Goal: Task Accomplishment & Management: Manage account settings

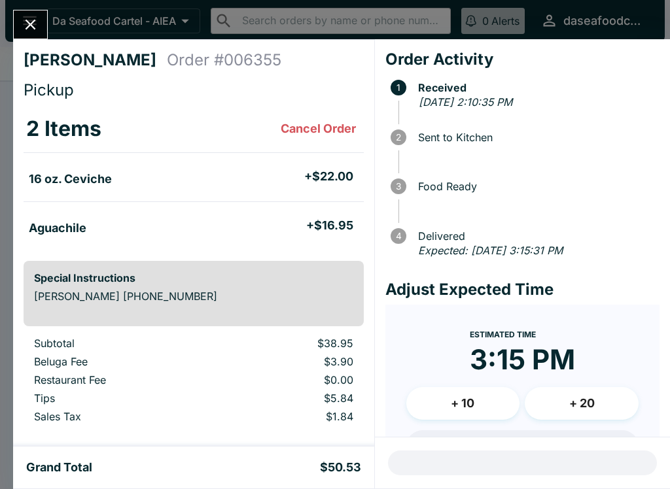
click at [35, 20] on icon "Close" at bounding box center [31, 25] width 18 height 18
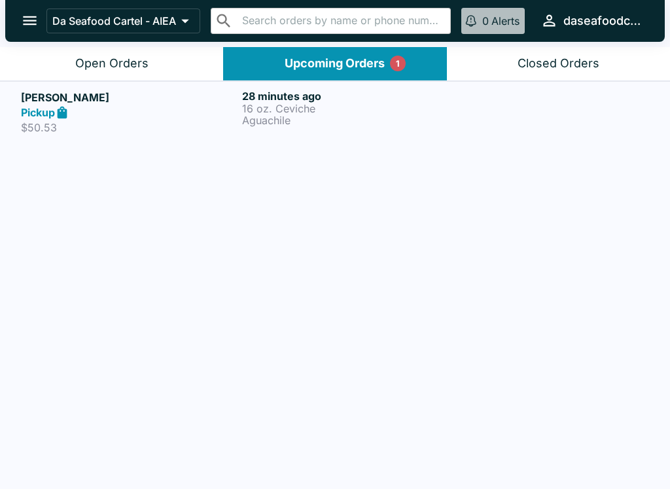
click at [142, 68] on div "Open Orders" at bounding box center [111, 63] width 73 height 15
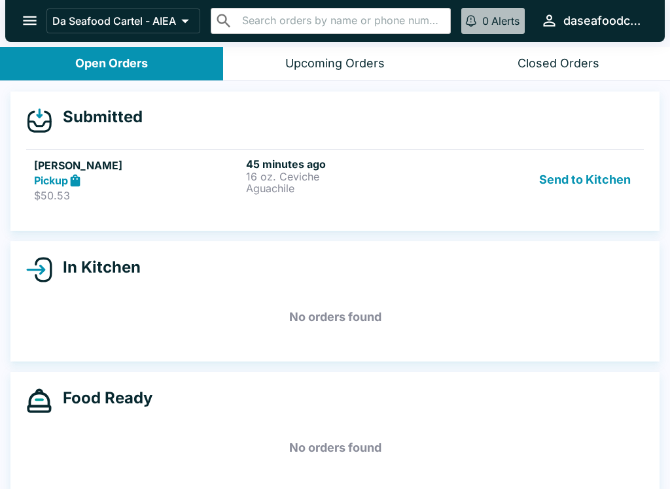
click at [373, 181] on p "16 oz. Ceviche" at bounding box center [349, 177] width 207 height 12
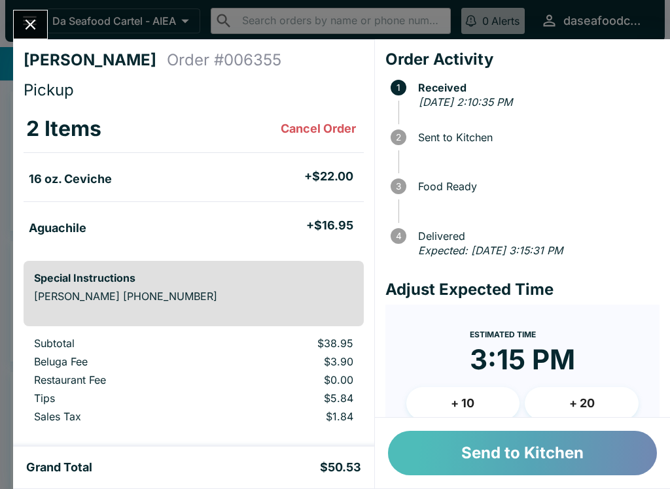
click at [519, 455] on button "Send to Kitchen" at bounding box center [522, 453] width 269 height 44
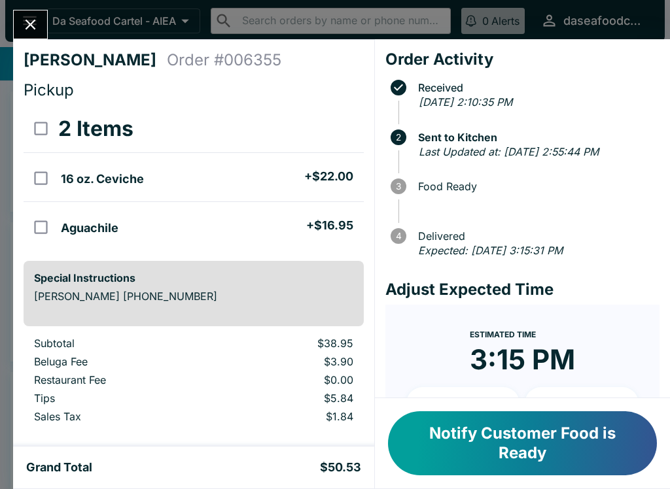
click at [34, 28] on icon "Close" at bounding box center [31, 25] width 10 height 10
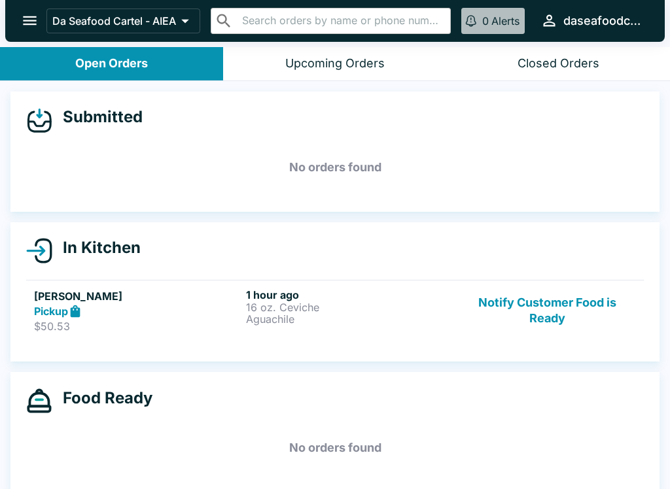
click at [16, 29] on button "open drawer" at bounding box center [29, 20] width 33 height 33
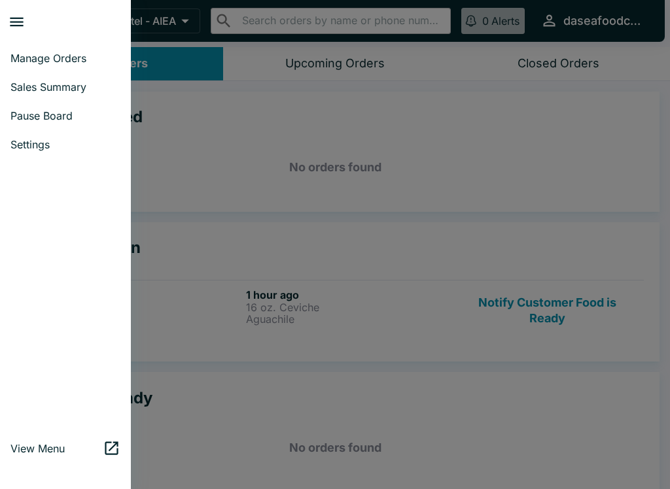
click at [61, 90] on span "Sales Summary" at bounding box center [65, 86] width 110 height 13
select select "03:00"
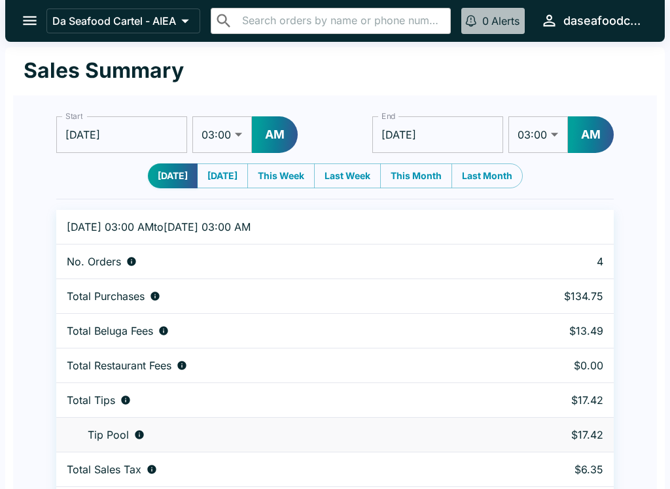
click at [39, 5] on div "Da Seafood Cartel - AIEA ​ ​ 0 Alerts daseafoodcartel" at bounding box center [334, 21] width 659 height 42
click at [40, 20] on button "open drawer" at bounding box center [29, 20] width 33 height 33
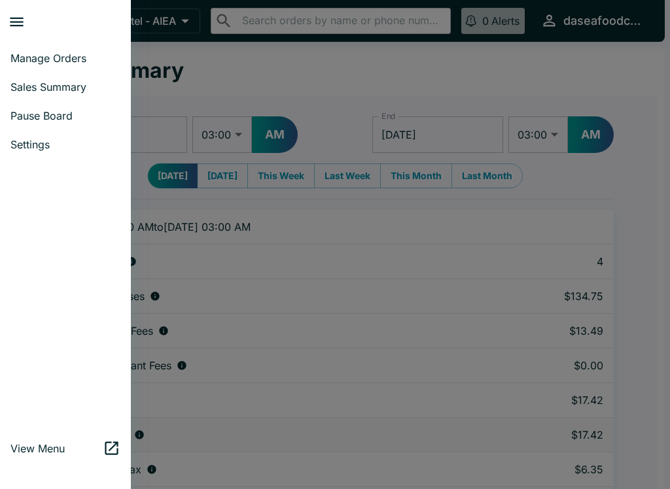
click at [82, 60] on span "Manage Orders" at bounding box center [65, 58] width 110 height 13
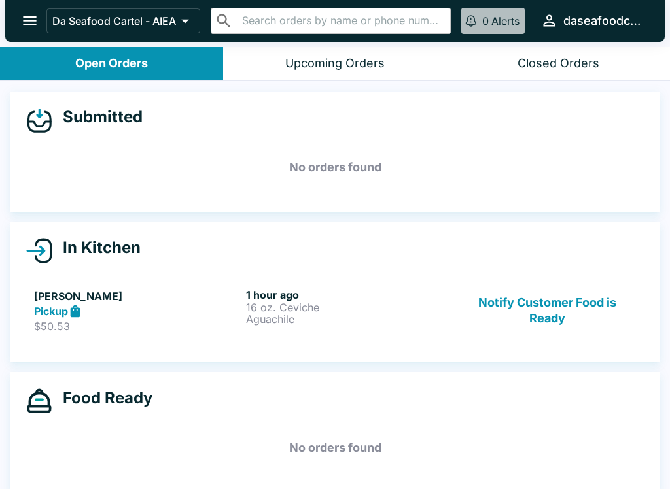
click at [570, 308] on button "Notify Customer Food is Ready" at bounding box center [546, 310] width 177 height 45
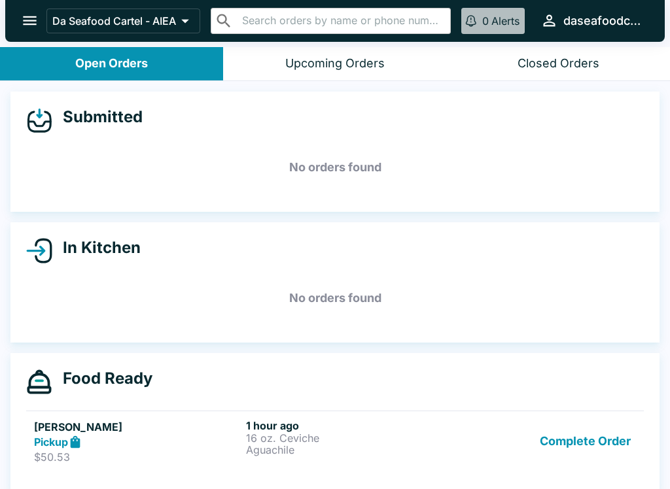
click at [583, 438] on button "Complete Order" at bounding box center [584, 441] width 101 height 45
